Goal: Download file/media

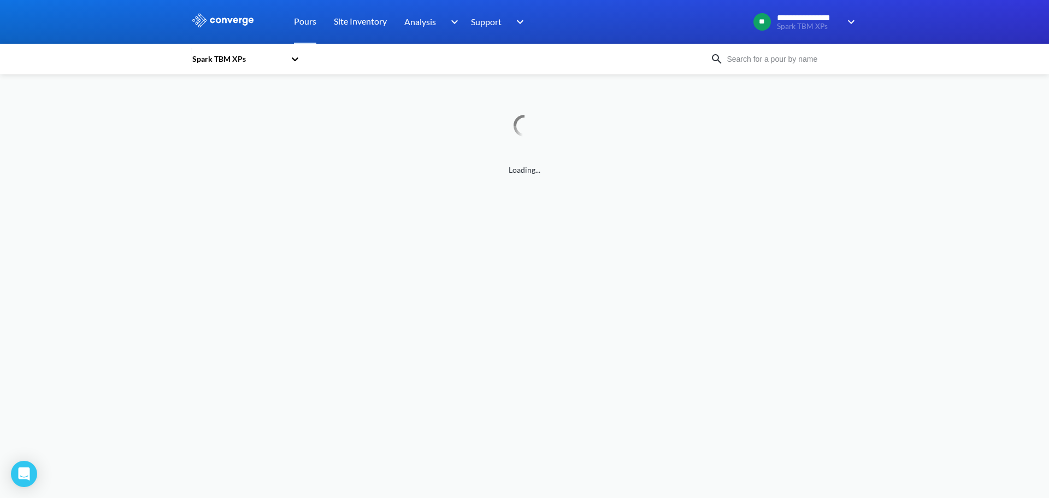
drag, startPoint x: 393, startPoint y: 211, endPoint x: 269, endPoint y: 237, distance: 127.2
click at [268, 237] on body "**********" at bounding box center [524, 249] width 1049 height 498
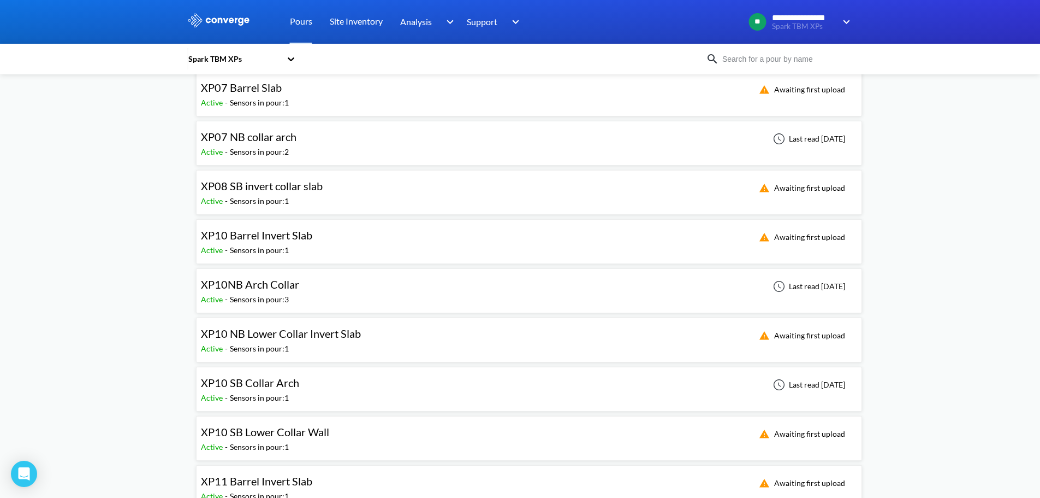
scroll to position [273, 0]
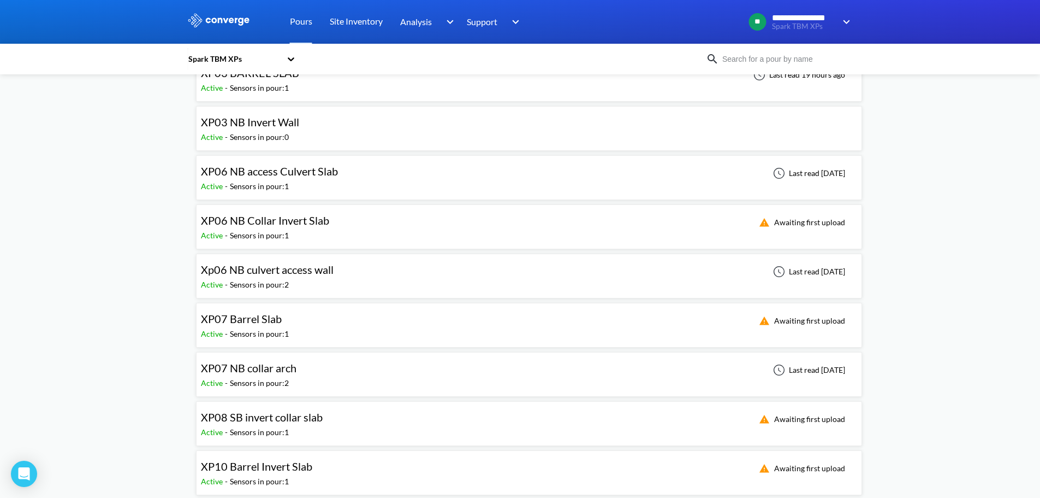
click at [713, 61] on img at bounding box center [712, 58] width 13 height 13
click at [717, 58] on img at bounding box center [712, 58] width 13 height 13
click at [783, 56] on input at bounding box center [785, 59] width 132 height 12
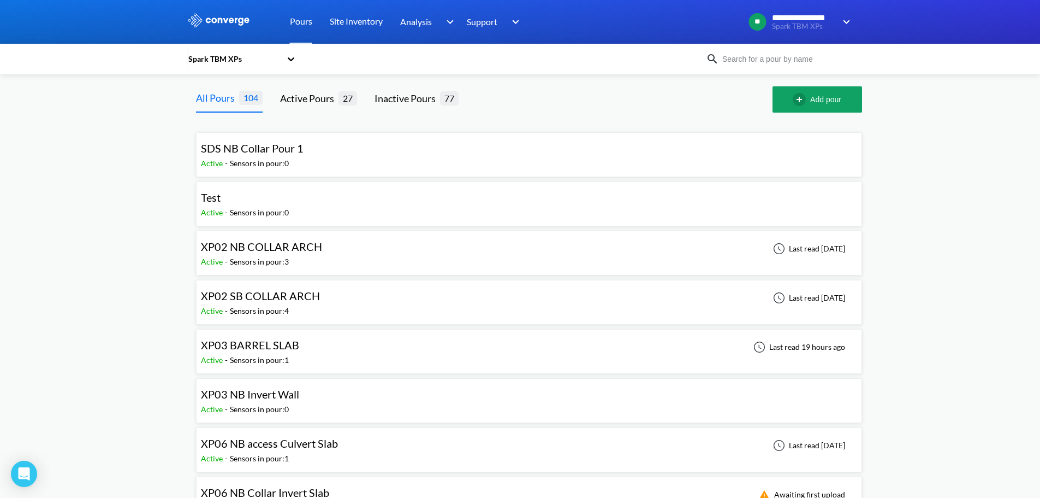
scroll to position [0, 0]
click at [790, 53] on input at bounding box center [785, 59] width 132 height 12
paste input "XP11 Barrel Invert Slab"
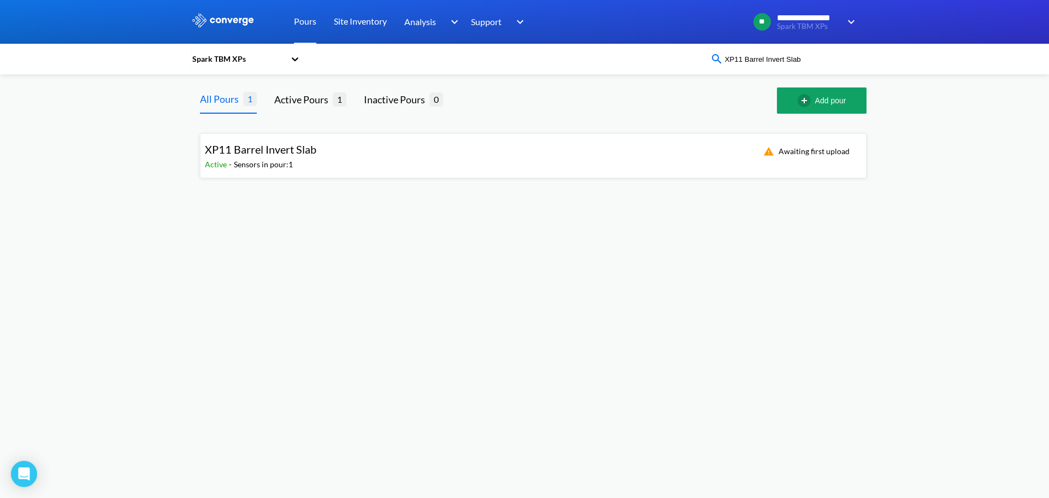
type input "XP11 Barrel Invert Slab"
click at [361, 168] on div "XP11 Barrel Invert Slab Active - Sensors in pour: 1 Awaiting first upload" at bounding box center [533, 155] width 656 height 35
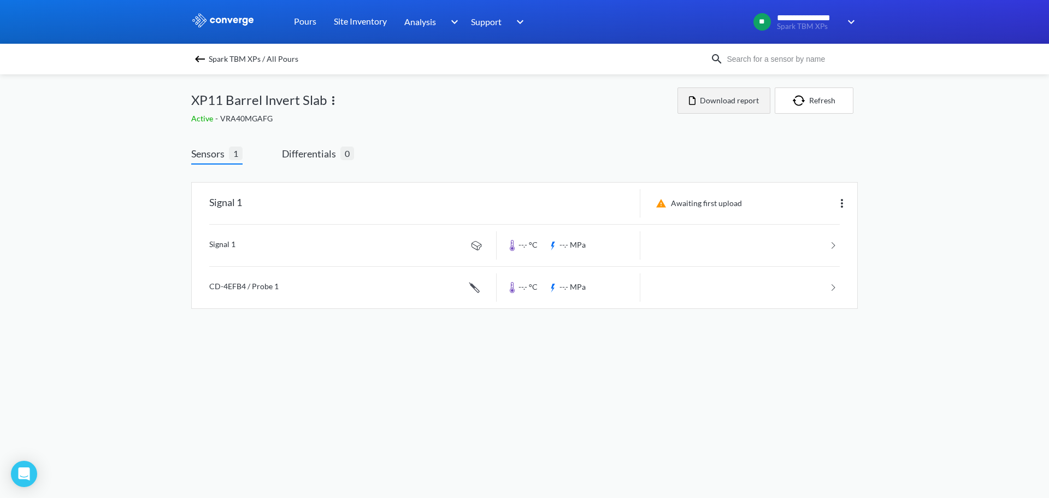
click at [715, 98] on button "Download report" at bounding box center [723, 100] width 93 height 26
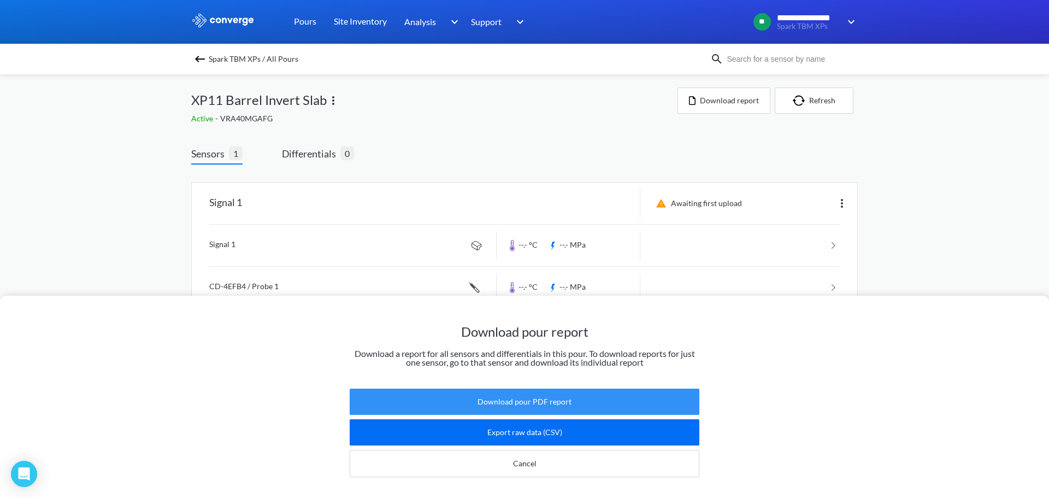
drag, startPoint x: 547, startPoint y: 386, endPoint x: 547, endPoint y: 371, distance: 14.7
click at [548, 388] on button "Download pour PDF report" at bounding box center [525, 401] width 350 height 26
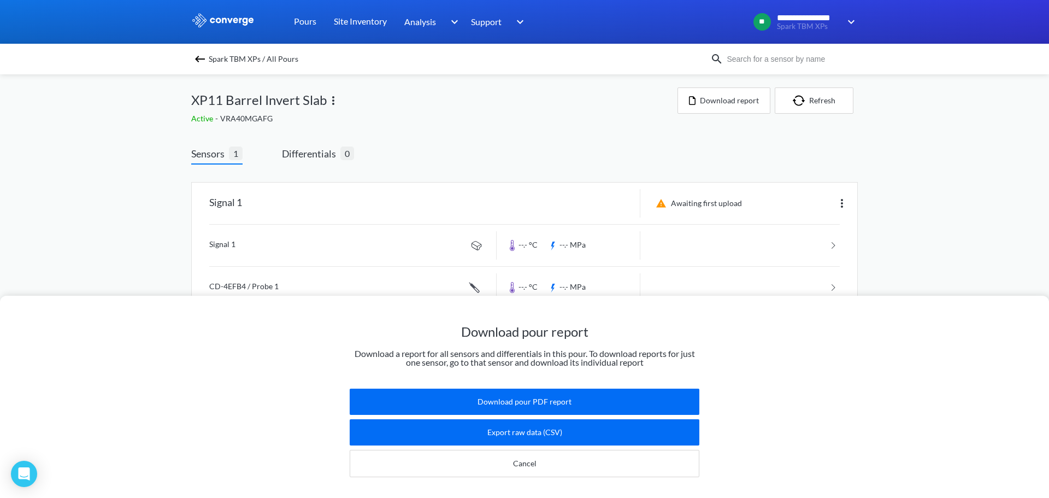
click at [923, 217] on div "Download pour report Download a report for all sensors and differentials in thi…" at bounding box center [524, 249] width 1049 height 498
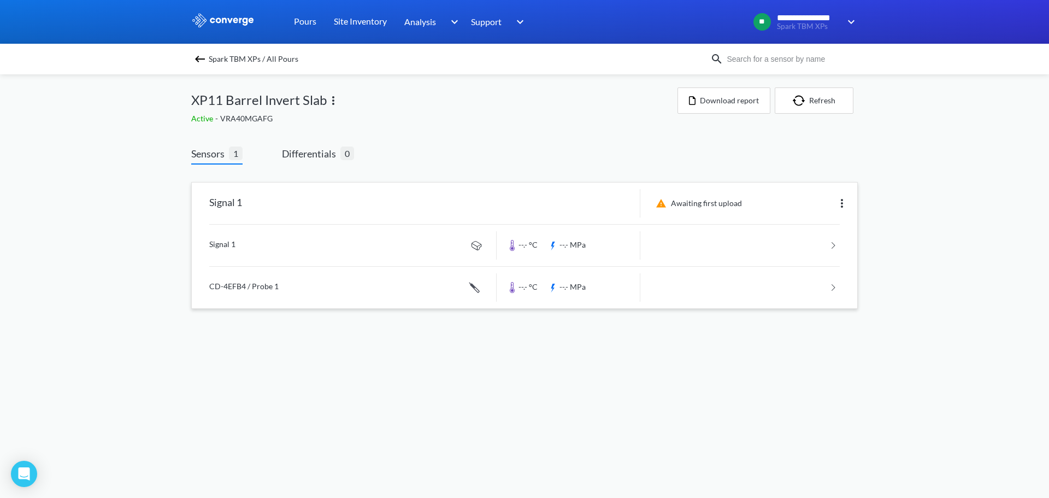
click at [672, 250] on link at bounding box center [524, 245] width 630 height 42
